Goal: Navigation & Orientation: Find specific page/section

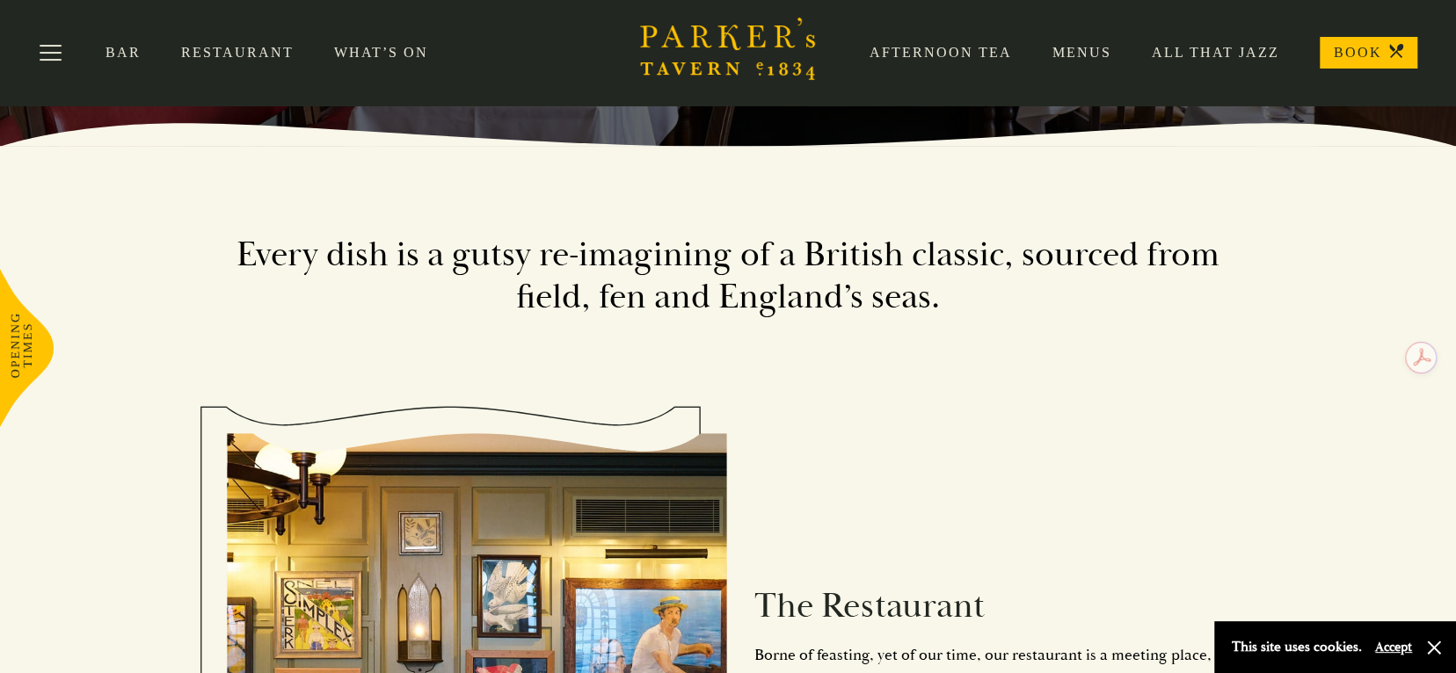
scroll to position [264, 0]
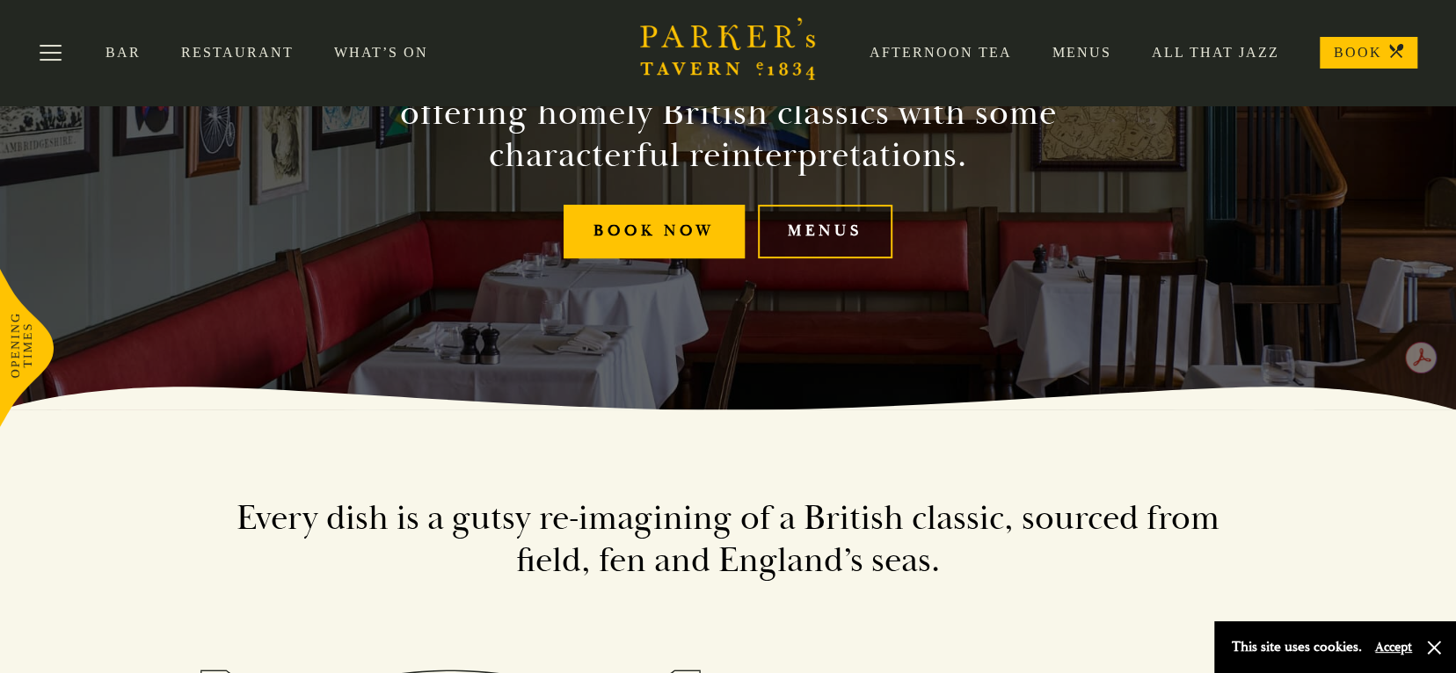
click at [811, 221] on link "Menus" at bounding box center [825, 232] width 134 height 54
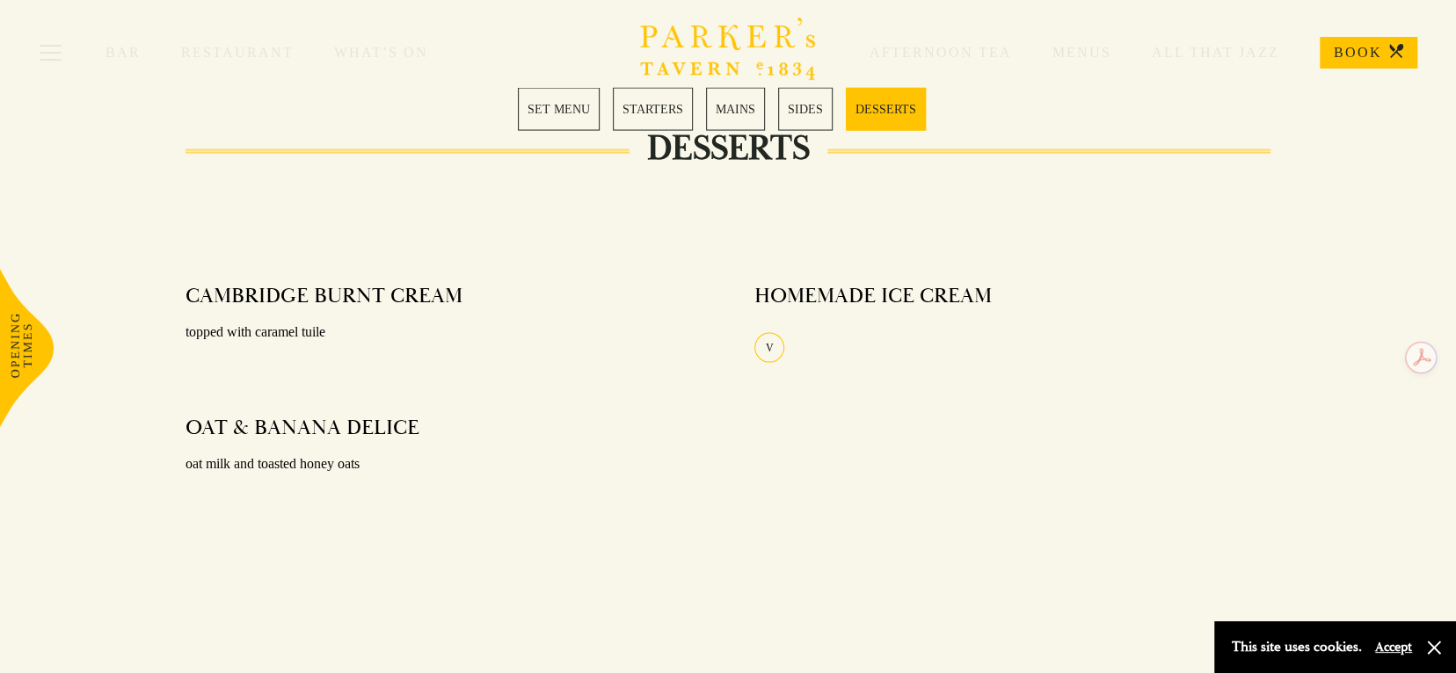
scroll to position [2285, 0]
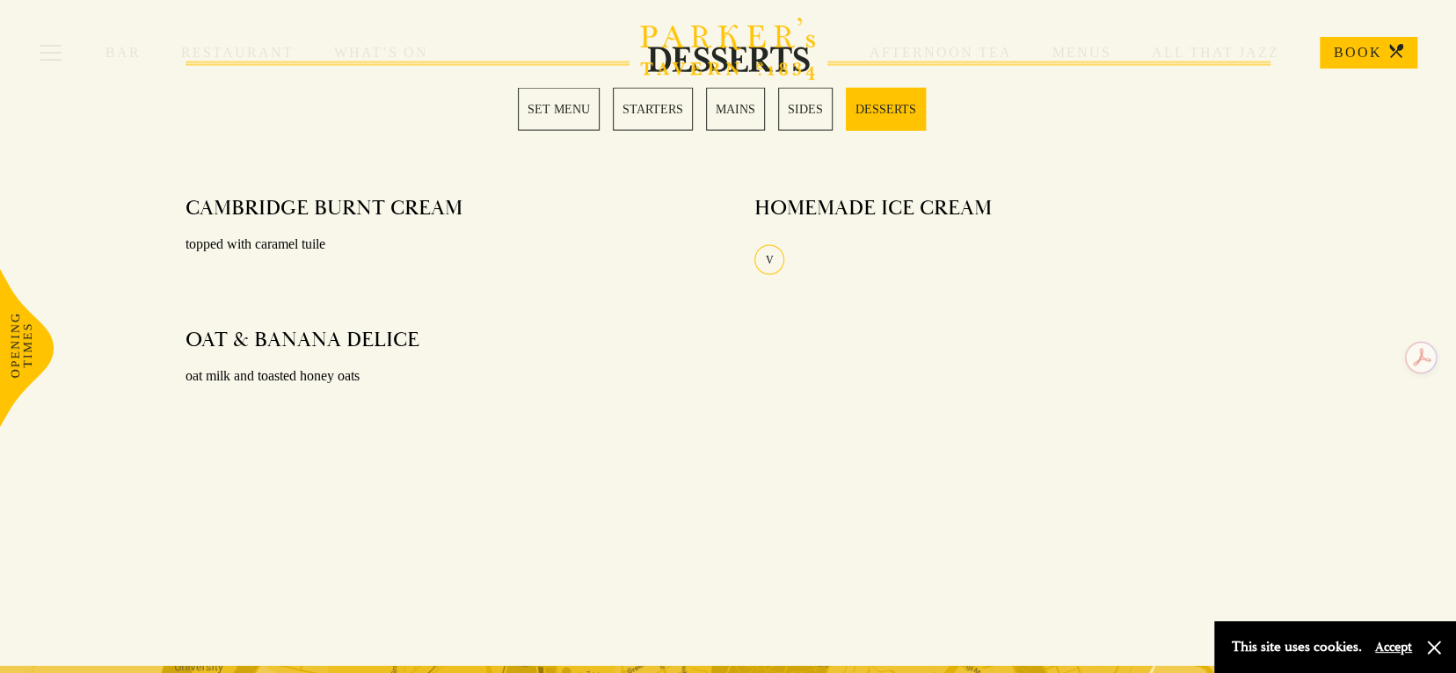
click at [731, 105] on div "Bar Restaurant What’s On Afternoon Tea Menus All That Jazz BOOK" at bounding box center [728, 52] width 1456 height 105
click at [730, 112] on link "MAINS" at bounding box center [735, 109] width 59 height 43
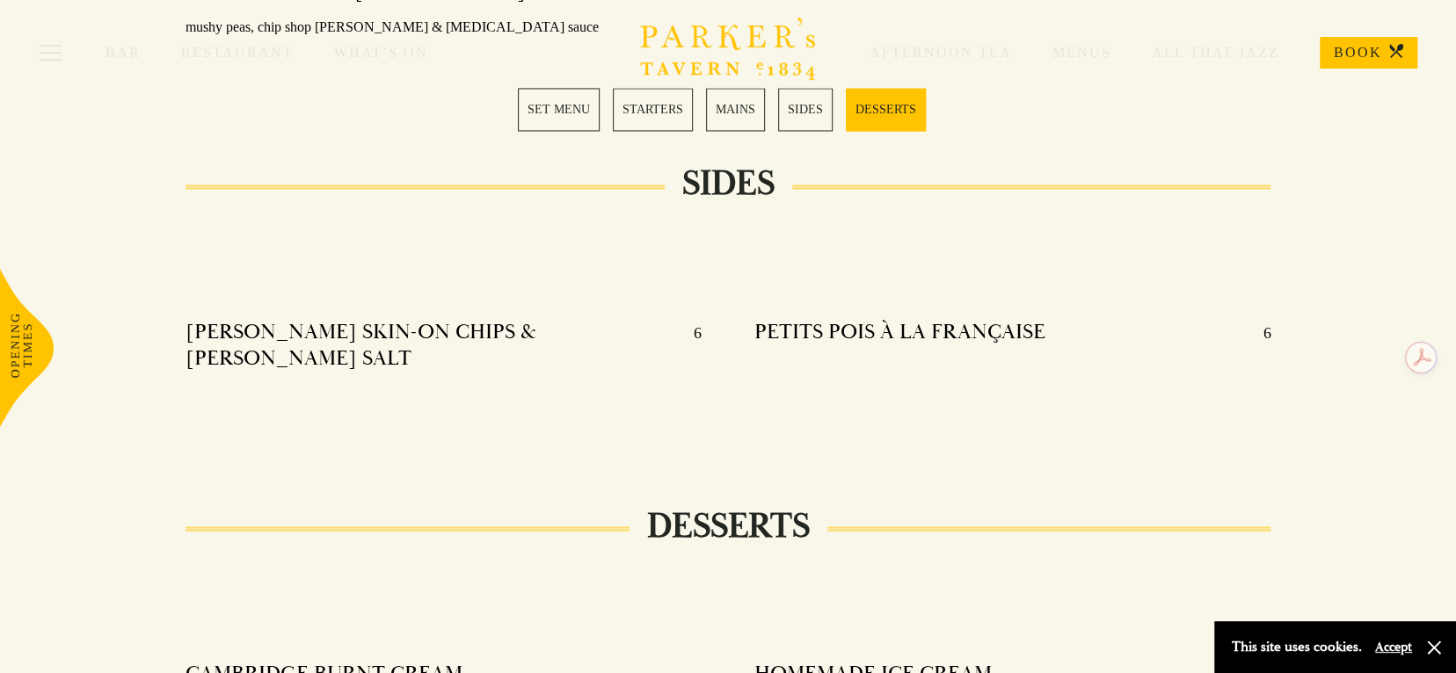
scroll to position [1840, 0]
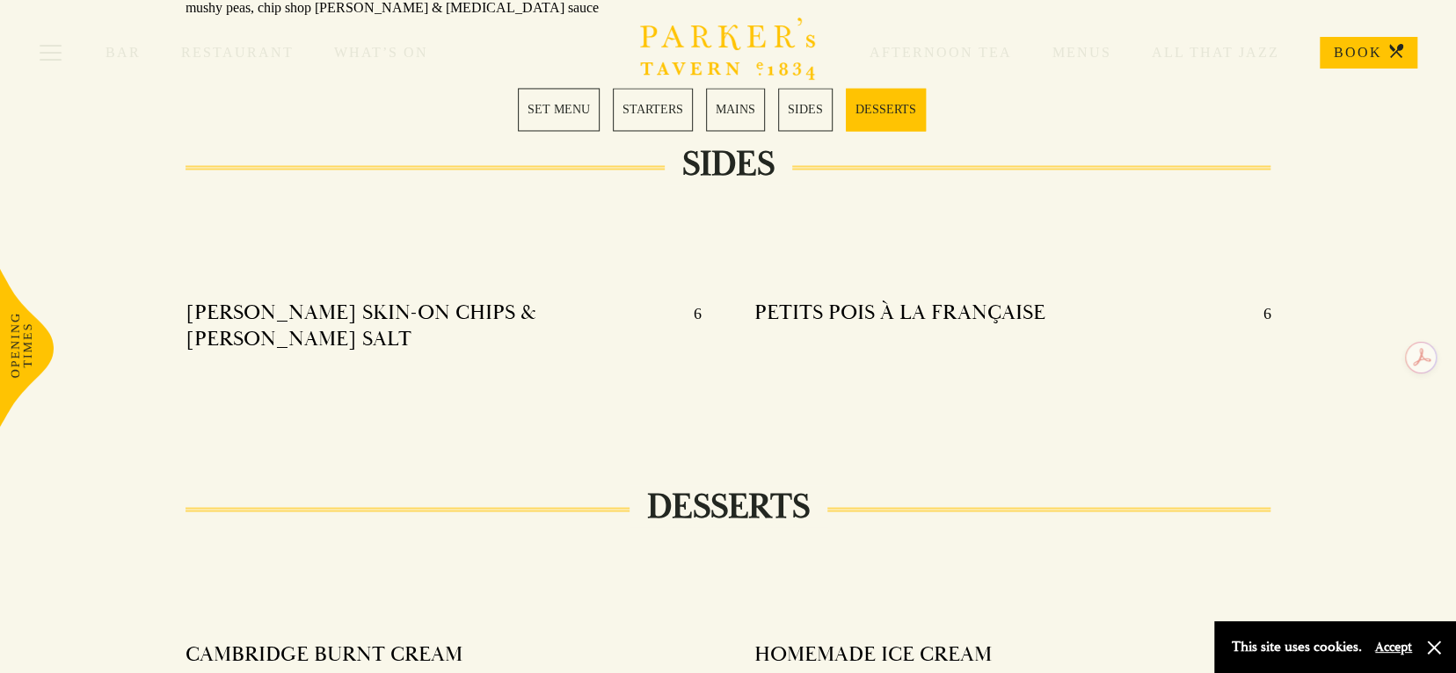
click at [730, 114] on link "MAINS" at bounding box center [735, 109] width 59 height 43
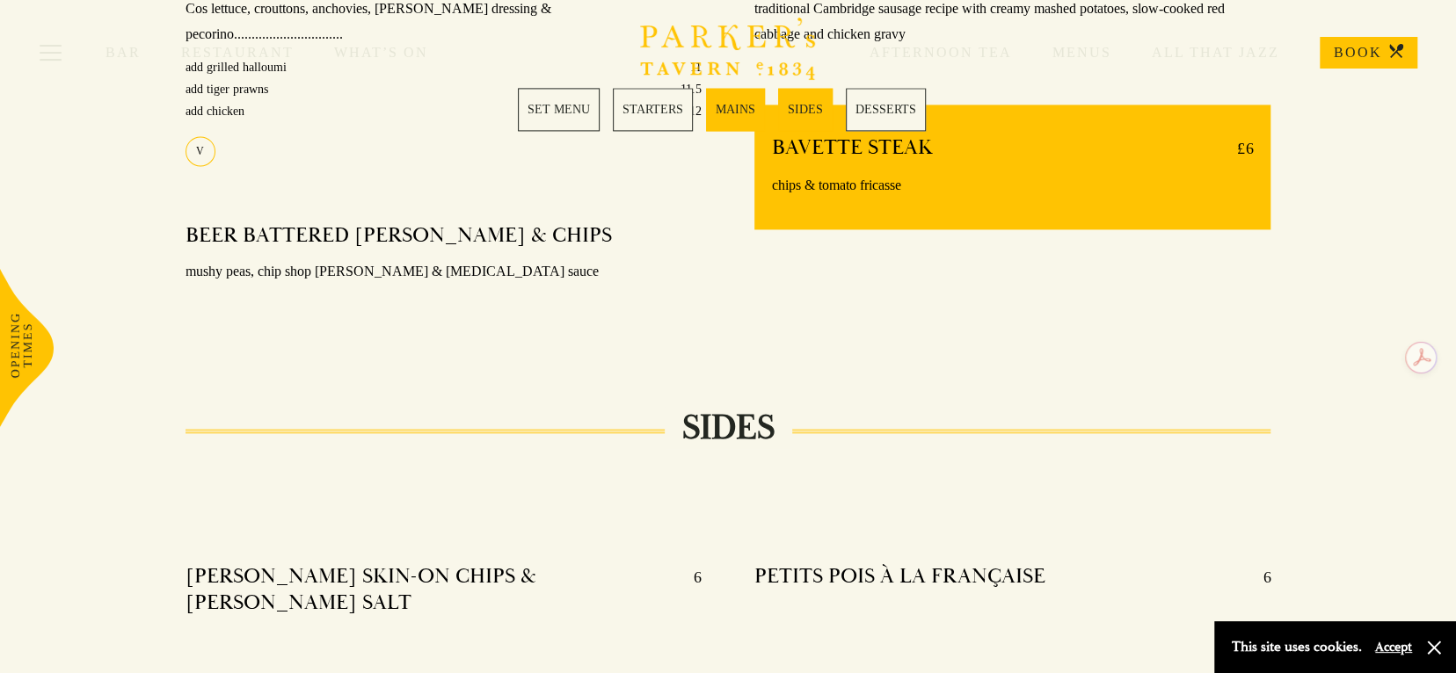
scroll to position [1400, 0]
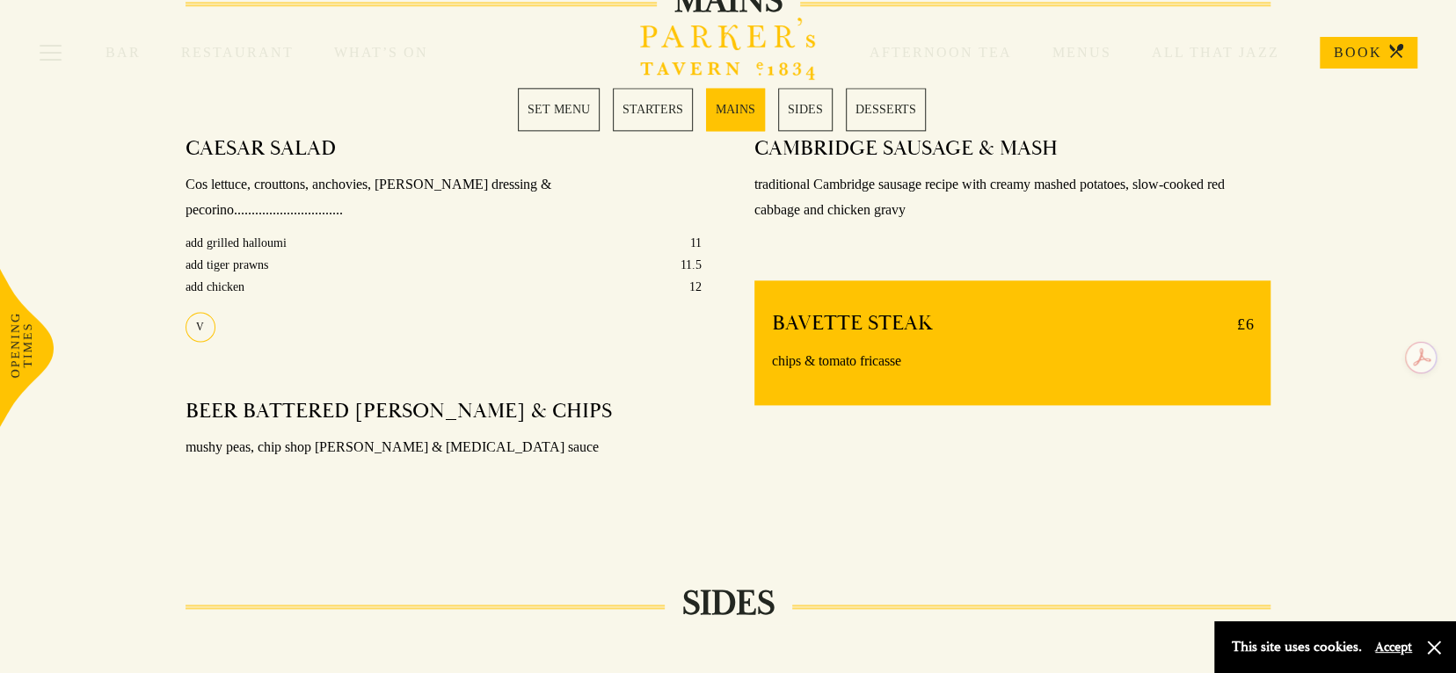
click at [560, 107] on link "SET MENU" at bounding box center [559, 109] width 82 height 43
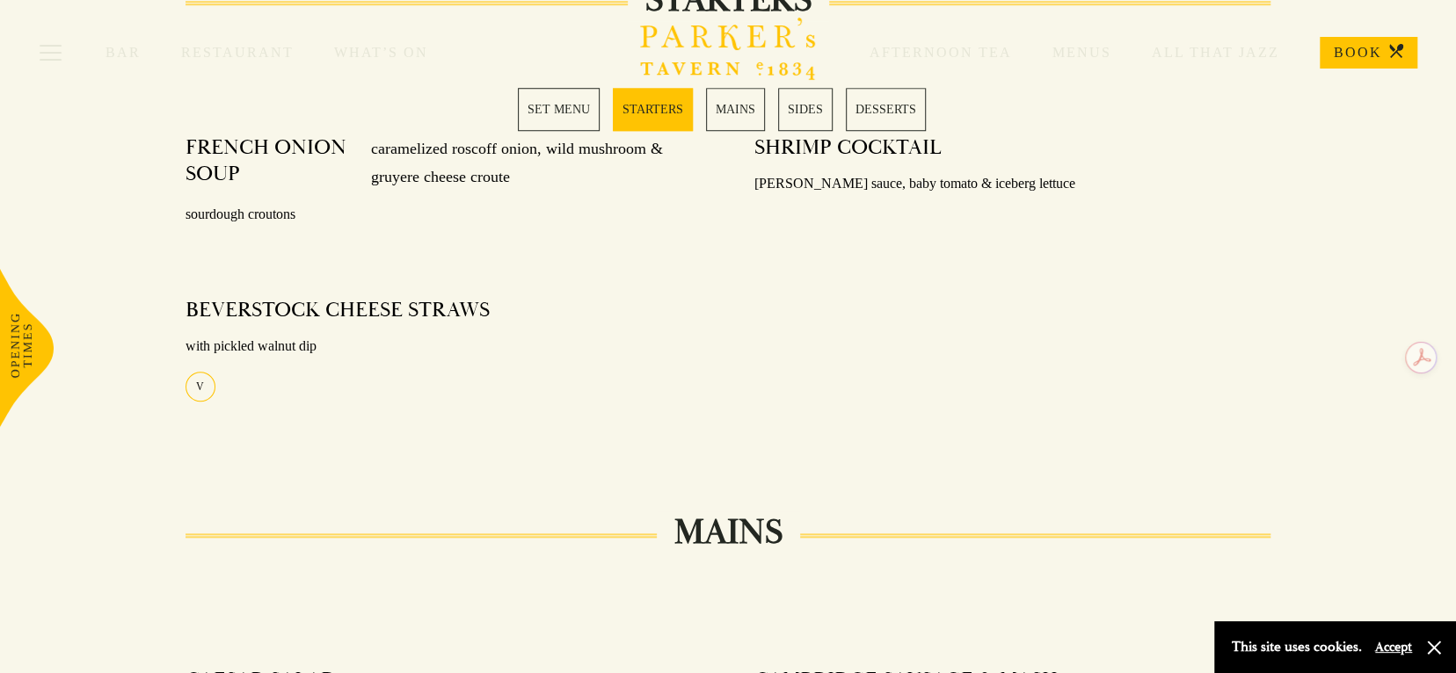
scroll to position [868, 0]
